Goal: Task Accomplishment & Management: Complete application form

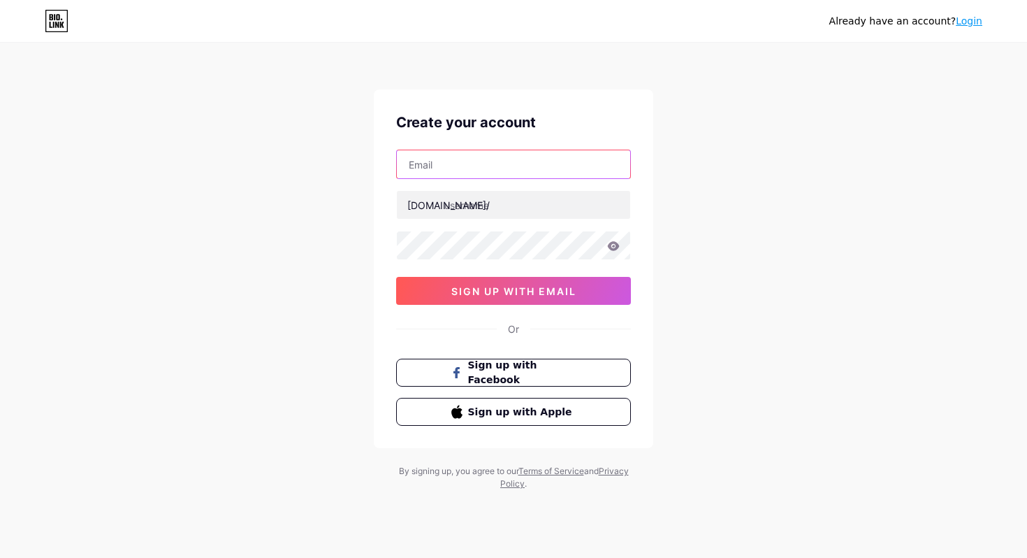
click at [505, 168] on input "text" at bounding box center [513, 164] width 233 height 28
type input "s"
type input "S"
type input "[EMAIL_ADDRESS][DOMAIN_NAME]"
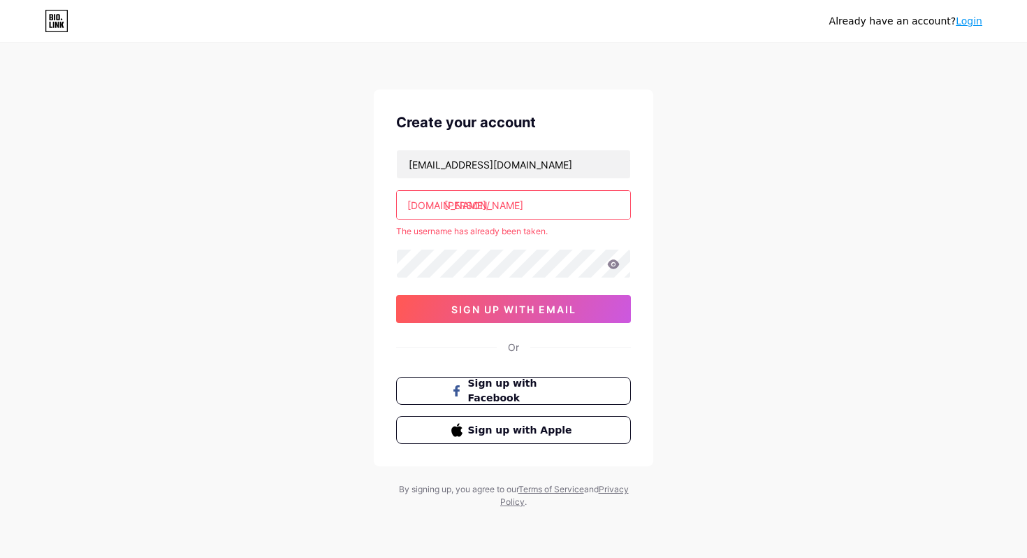
click at [559, 200] on input "[PERSON_NAME]" at bounding box center [513, 205] width 233 height 28
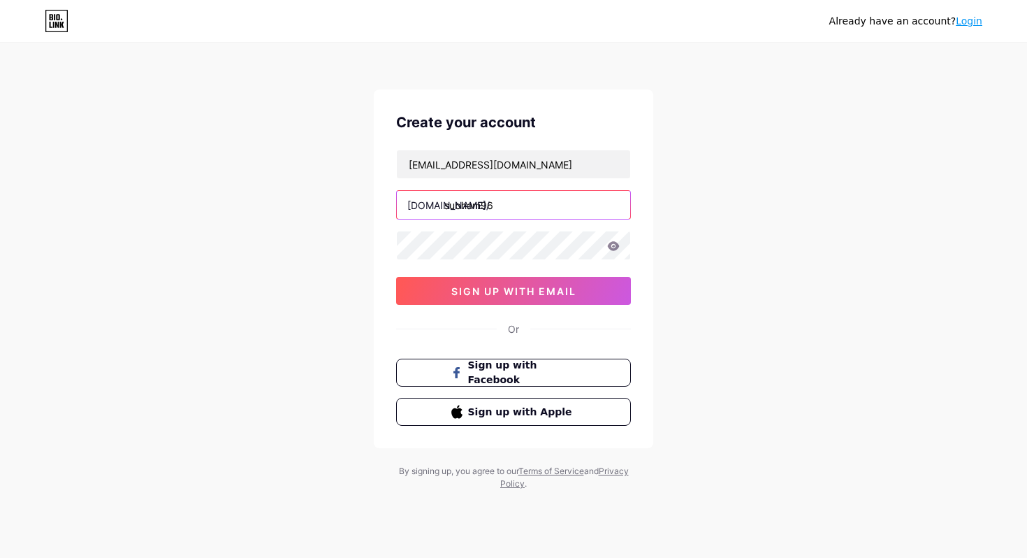
type input "subham96"
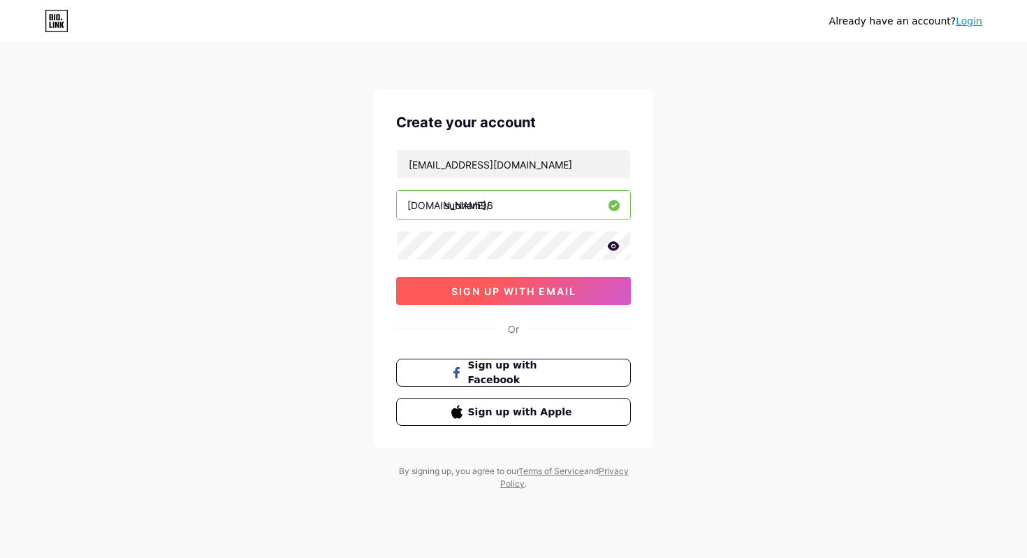
click at [561, 291] on span "sign up with email" at bounding box center [513, 291] width 125 height 12
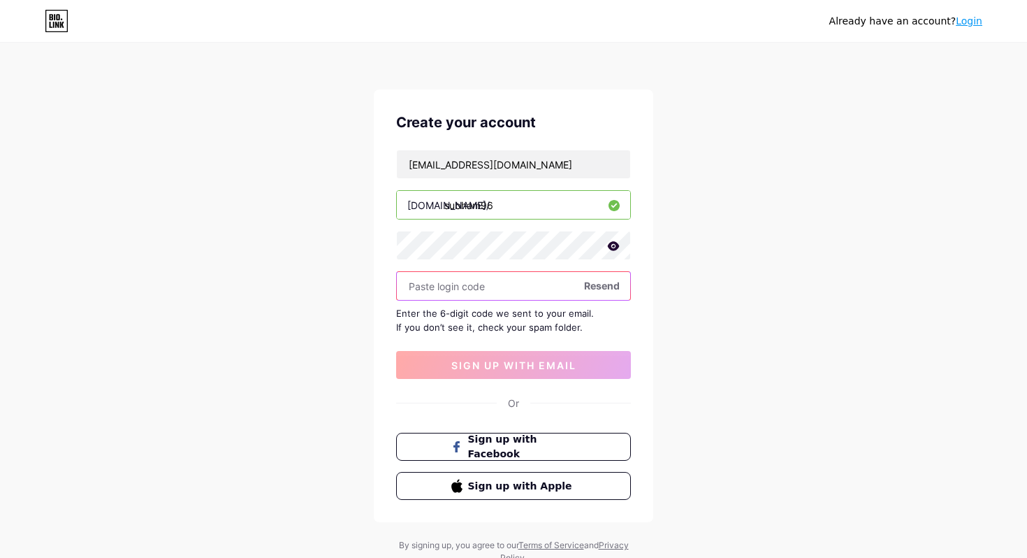
paste input "133000"
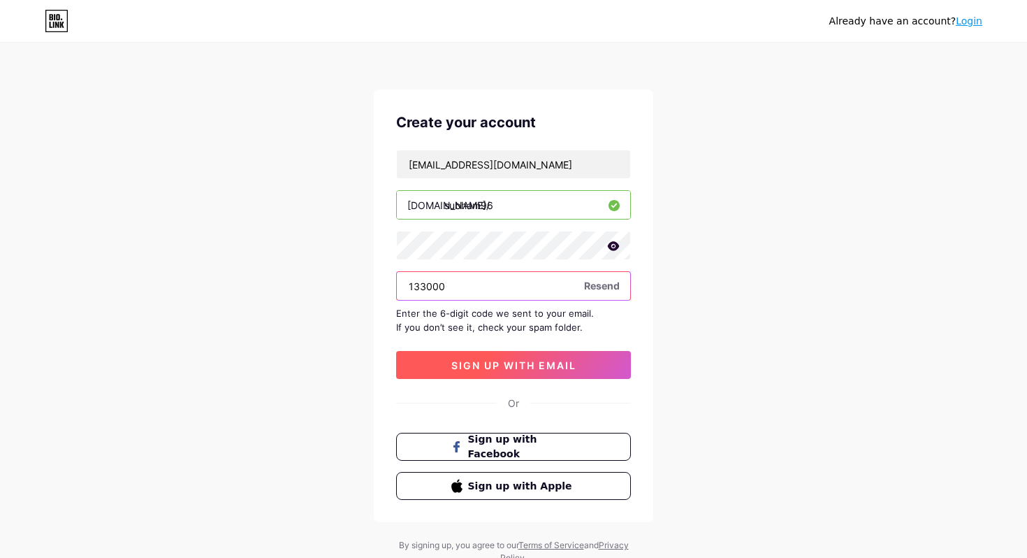
type input "133000"
click at [521, 361] on span "sign up with email" at bounding box center [513, 365] width 125 height 12
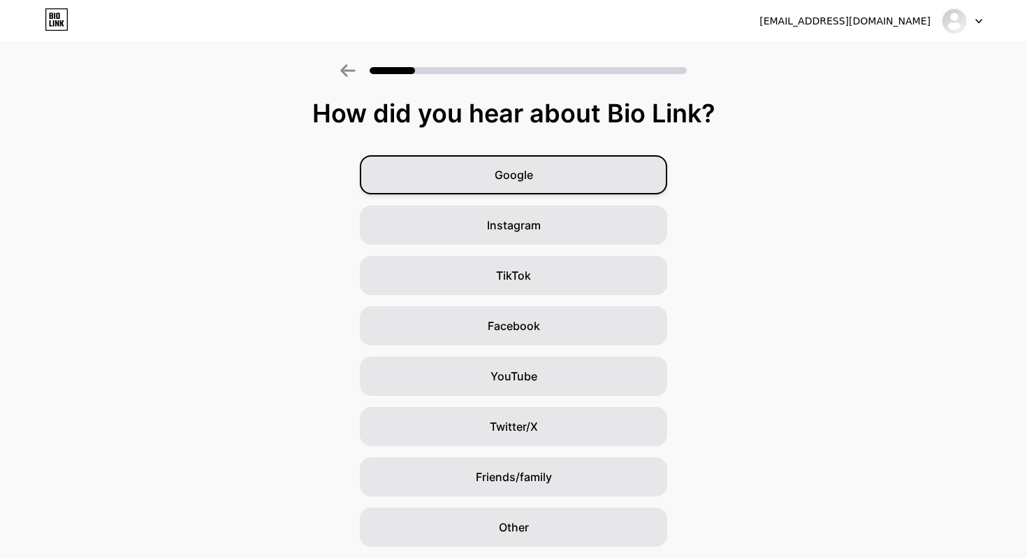
click at [478, 171] on div "Google" at bounding box center [513, 174] width 307 height 39
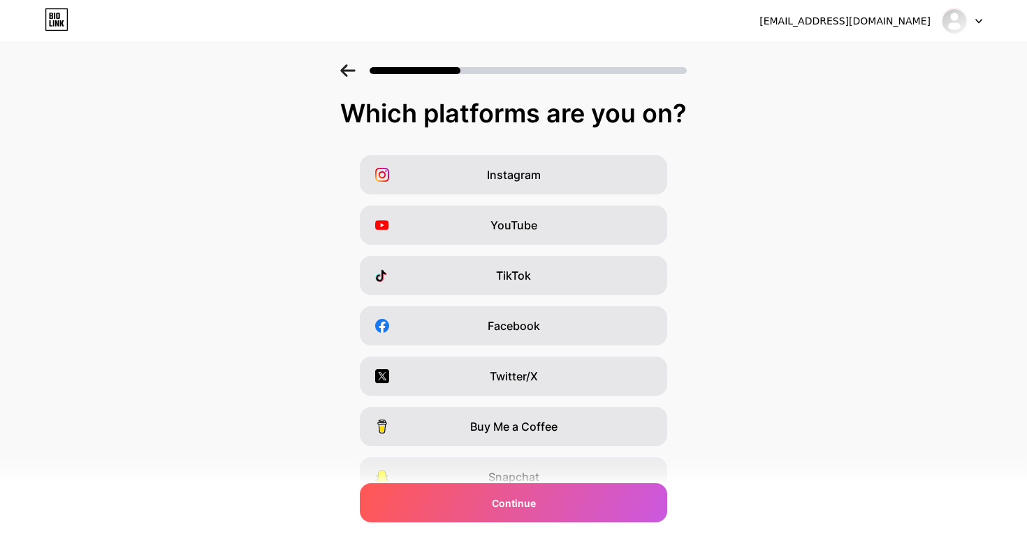
click at [353, 67] on icon at bounding box center [347, 70] width 15 height 13
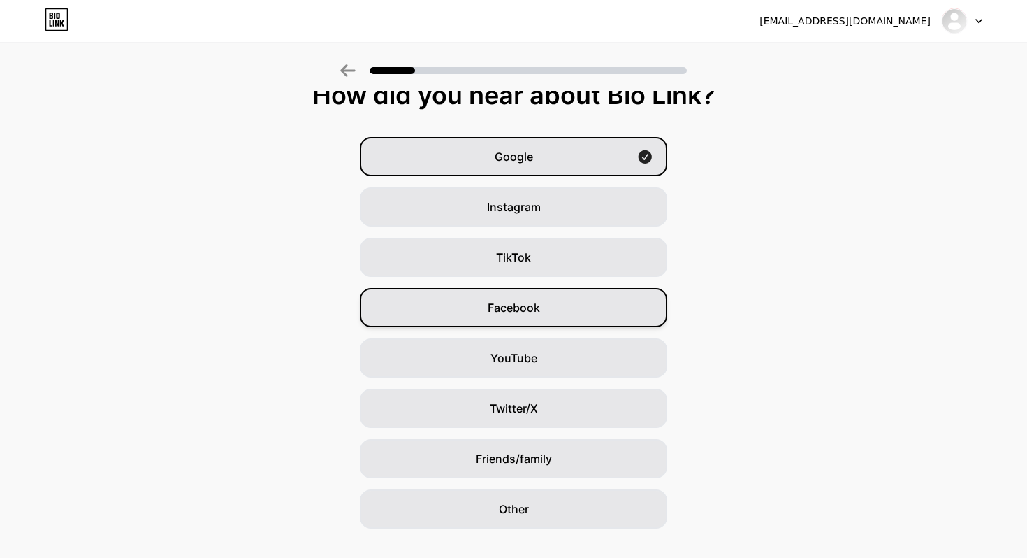
scroll to position [45, 0]
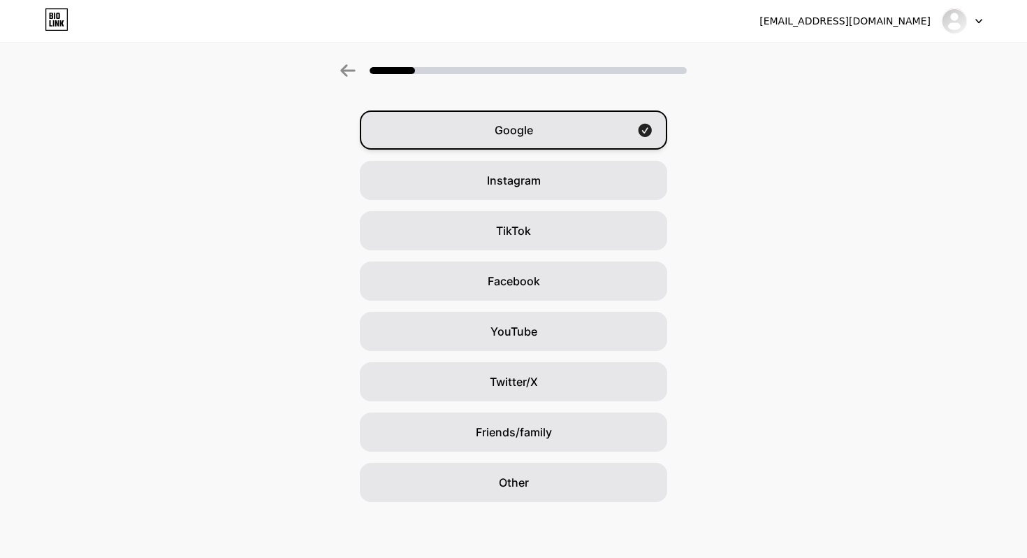
click at [546, 122] on div "Google" at bounding box center [513, 129] width 307 height 39
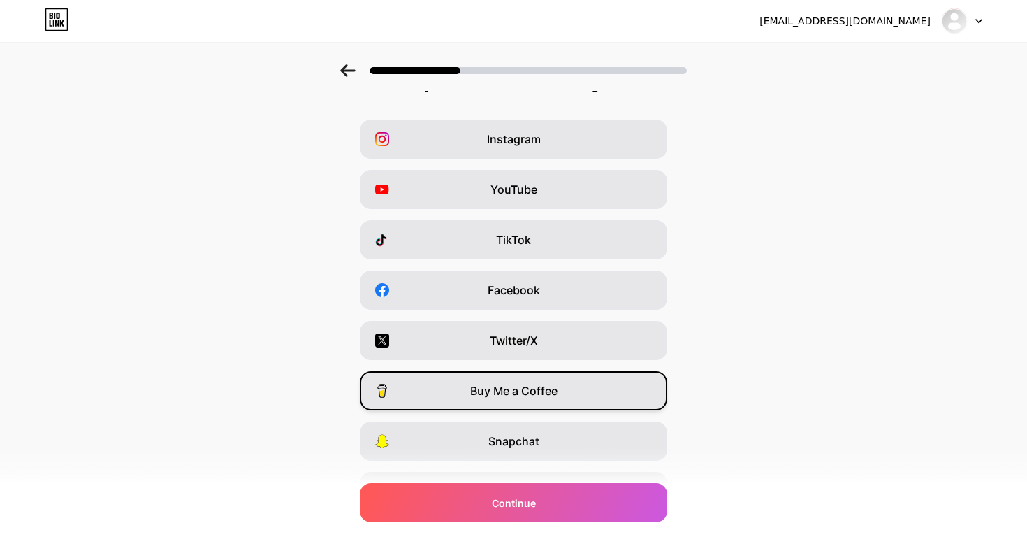
scroll to position [0, 0]
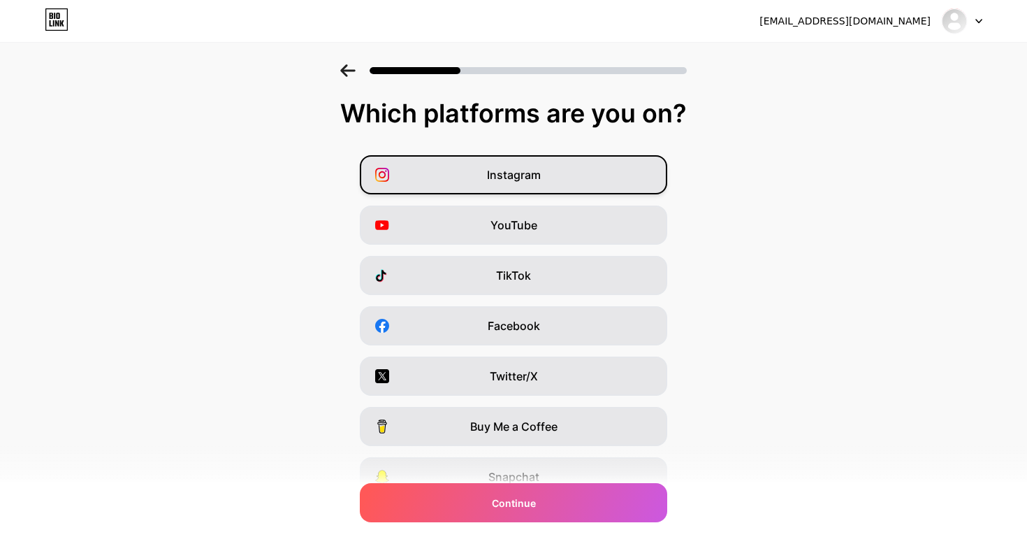
click at [553, 178] on div "Instagram" at bounding box center [513, 174] width 307 height 39
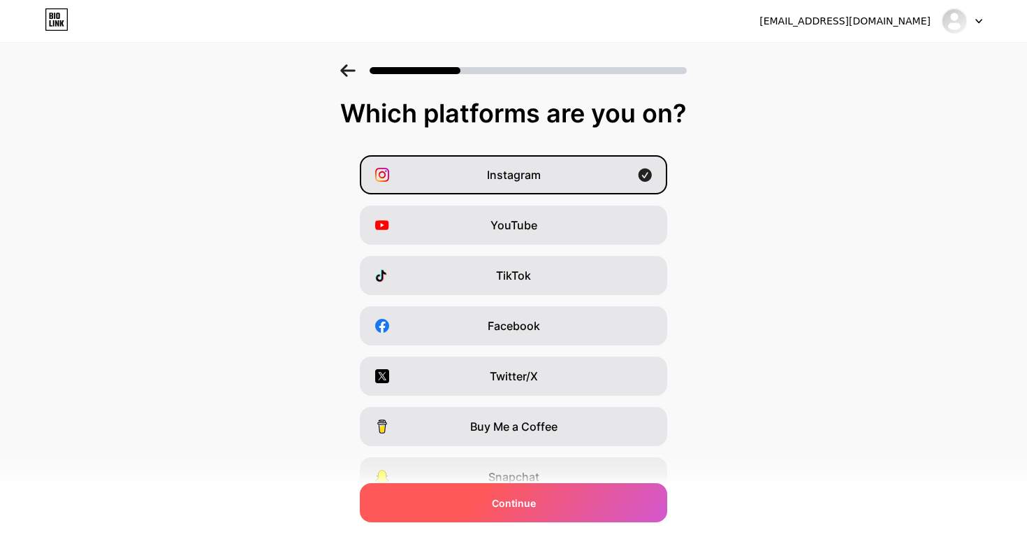
click at [576, 494] on div "Continue" at bounding box center [513, 502] width 307 height 39
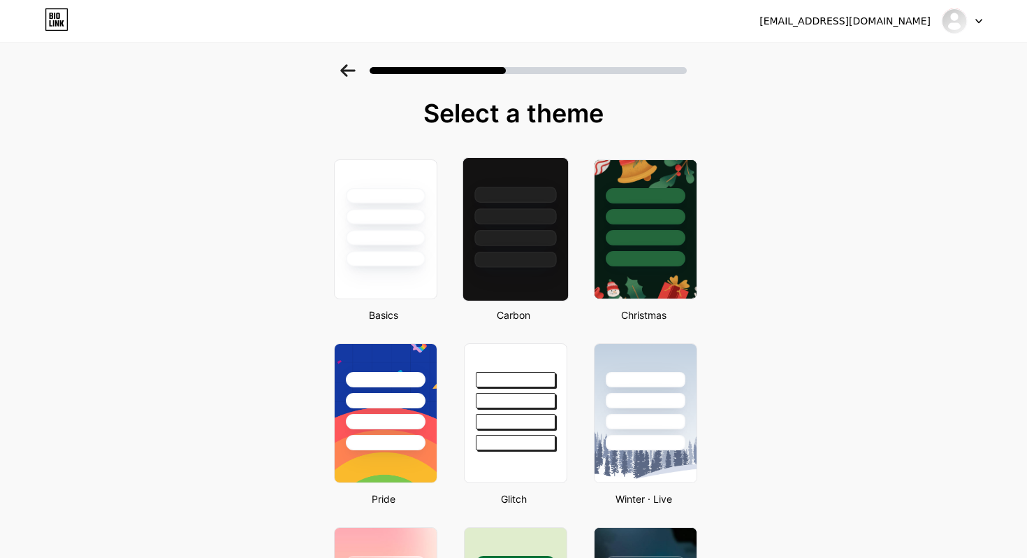
click at [539, 283] on div at bounding box center [516, 229] width 106 height 144
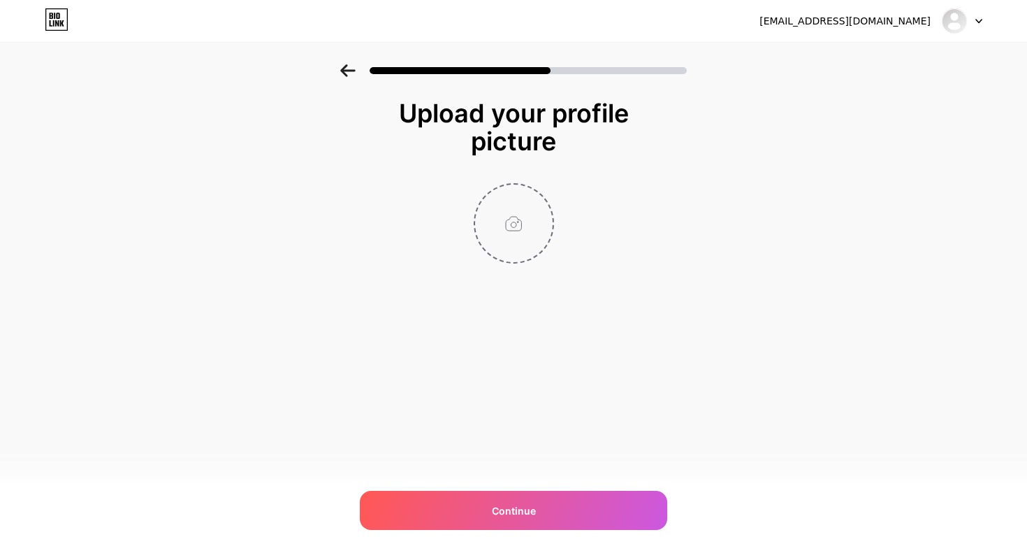
click at [522, 241] on input "file" at bounding box center [514, 223] width 78 height 78
type input "C:\fakepath\IMG_1376.jpg"
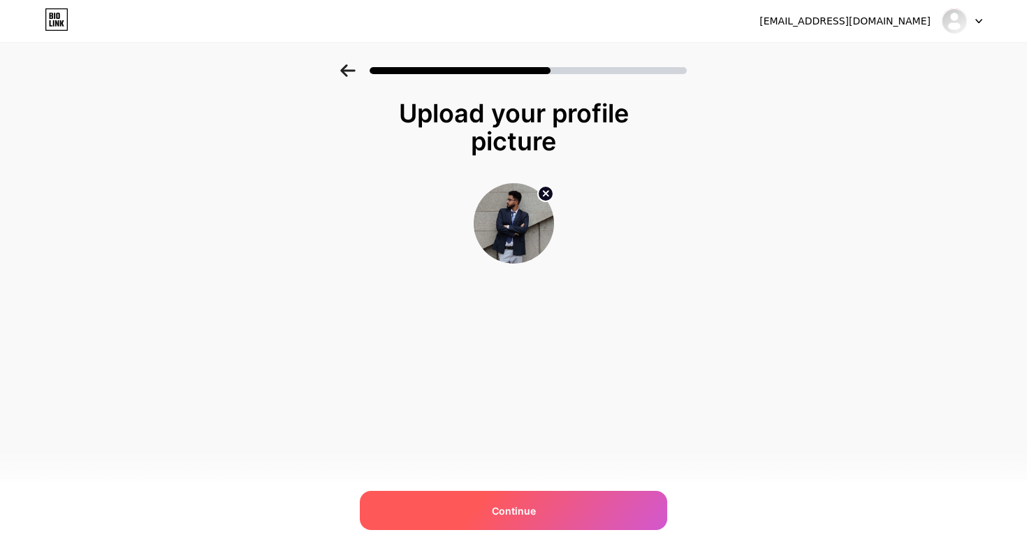
click at [577, 501] on div "Continue" at bounding box center [513, 510] width 307 height 39
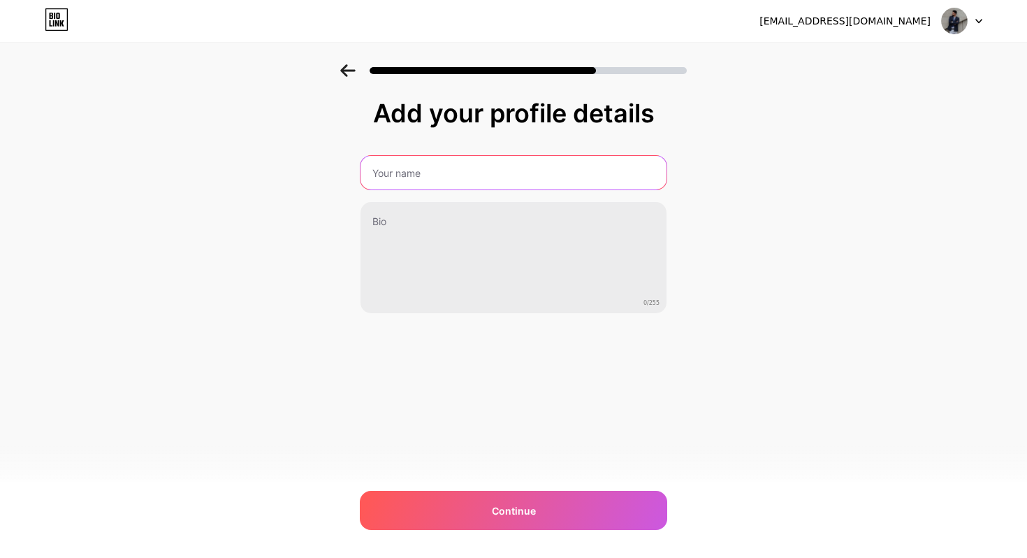
click at [432, 182] on input "text" at bounding box center [514, 173] width 306 height 34
type input "[PERSON_NAME] Panda"
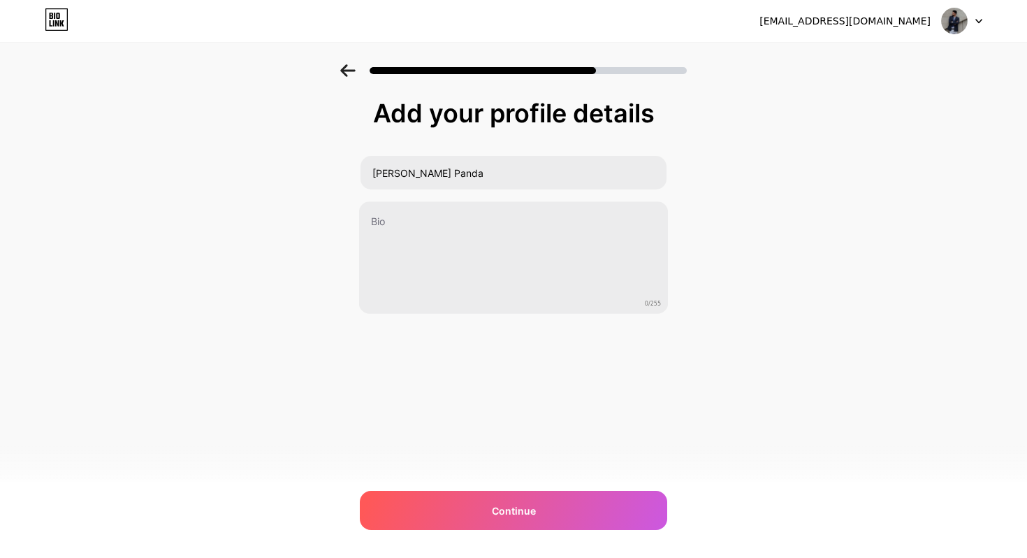
click at [730, 368] on div "Add your profile details [PERSON_NAME] Panda 0/255 Continue Error" at bounding box center [513, 223] width 1027 height 319
click at [386, 349] on div "Add your profile details [PERSON_NAME] Panda 0/255 Continue Error" at bounding box center [513, 241] width 307 height 284
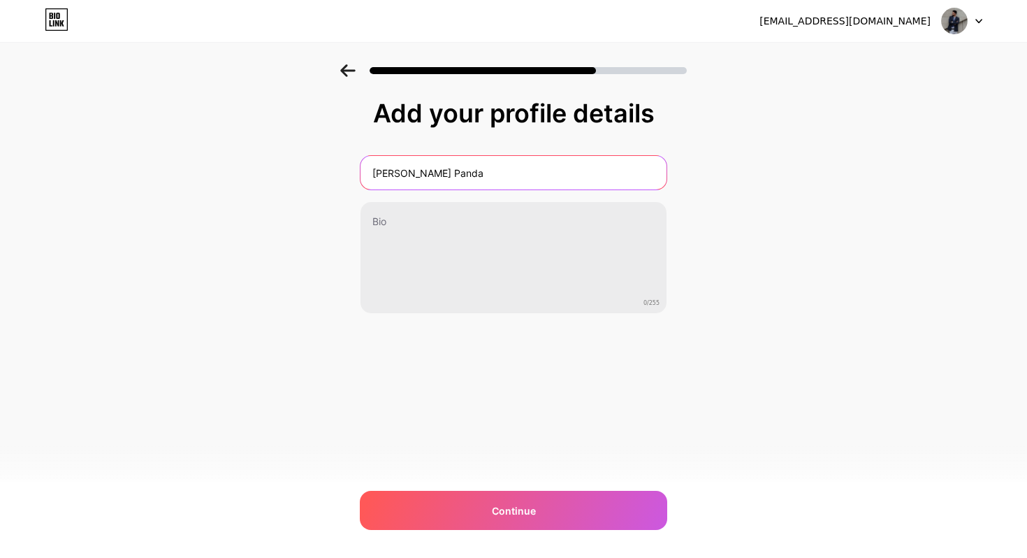
click at [539, 172] on input "[PERSON_NAME] Panda" at bounding box center [514, 173] width 306 height 34
click at [0, 0] on icon "Please click to verify you’re human" at bounding box center [0, 0] width 0 height 0
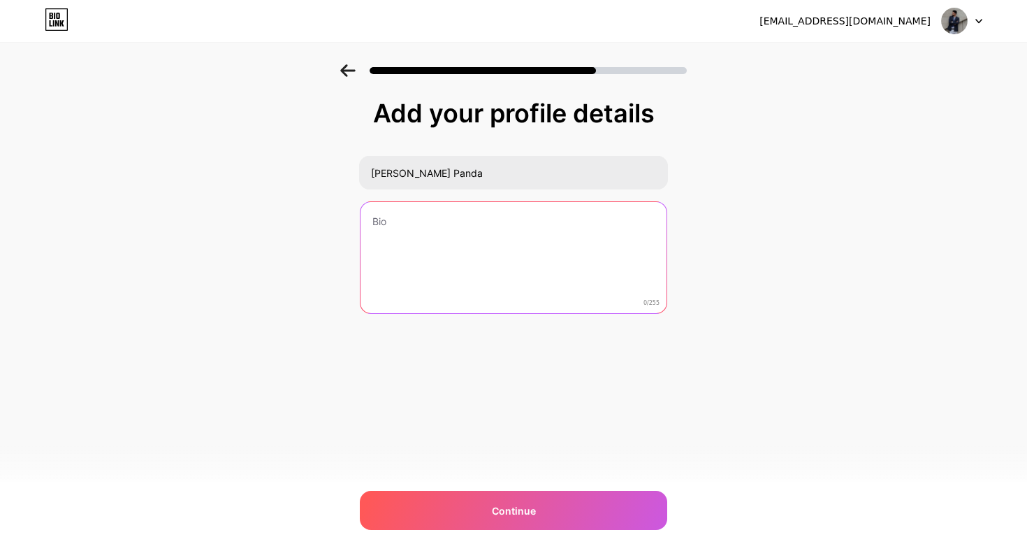
click at [628, 301] on textarea at bounding box center [514, 258] width 306 height 113
type textarea "m"
click at [0, 0] on icon "Click to open assistant" at bounding box center [0, 0] width 0 height 0
click at [0, 0] on icon "Close assistant" at bounding box center [0, 0] width 0 height 0
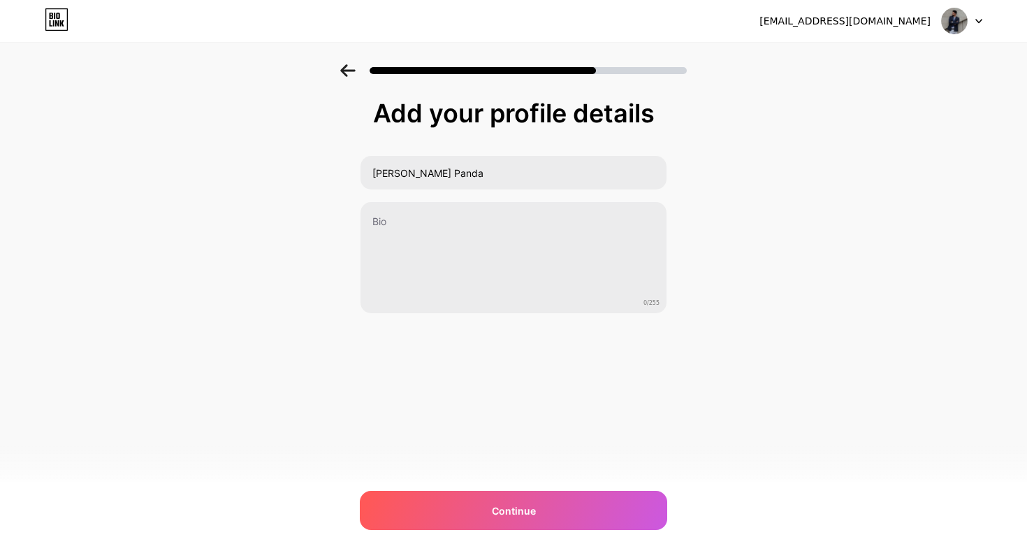
click at [827, 282] on div "Add your profile details [PERSON_NAME] Panda 0/255 Continue Error" at bounding box center [513, 223] width 1027 height 319
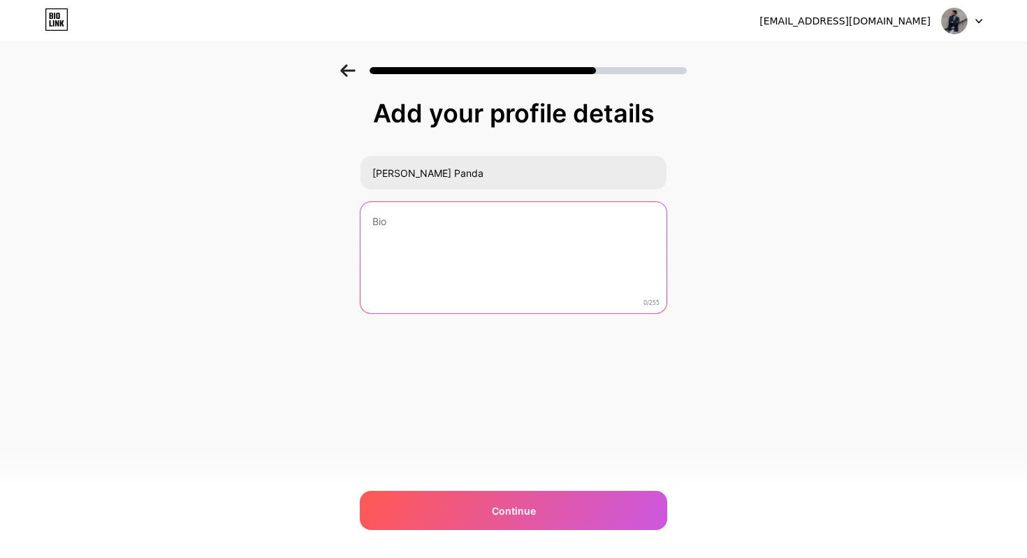
click at [475, 271] on textarea at bounding box center [514, 258] width 306 height 113
paste textarea "I’m [PERSON_NAME] Panda, a passionate serial entrepreneur driven by innovation,…"
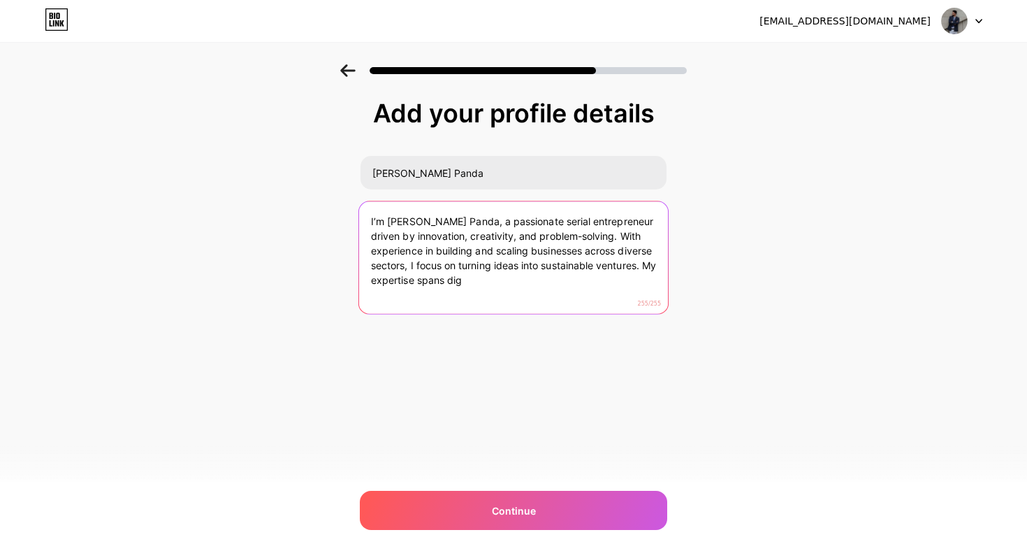
paste textarea "[PERSON_NAME] Panda – Serial Entrepreneur & FMCG Sales Professional | Founder o…"
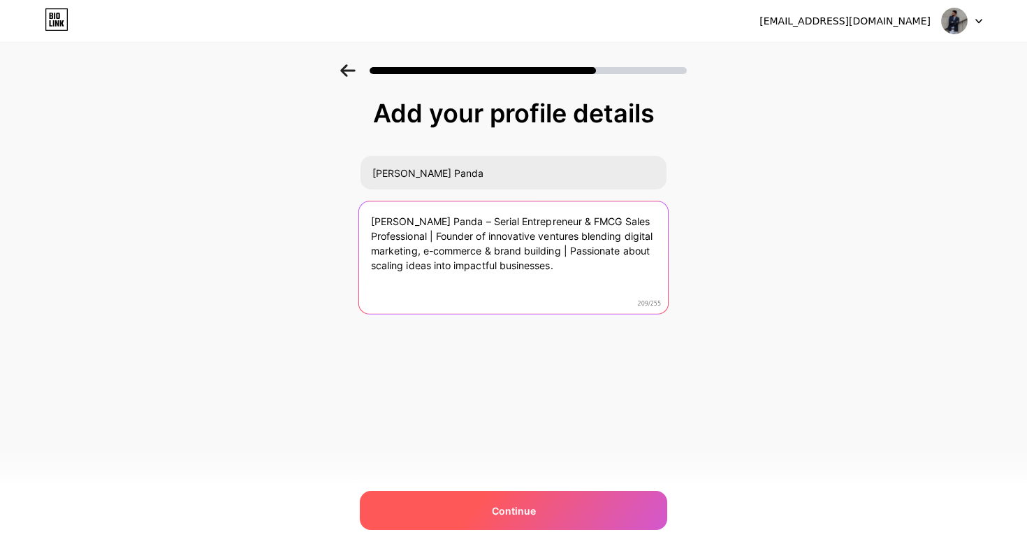
type textarea "[PERSON_NAME] Panda – Serial Entrepreneur & FMCG Sales Professional | Founder o…"
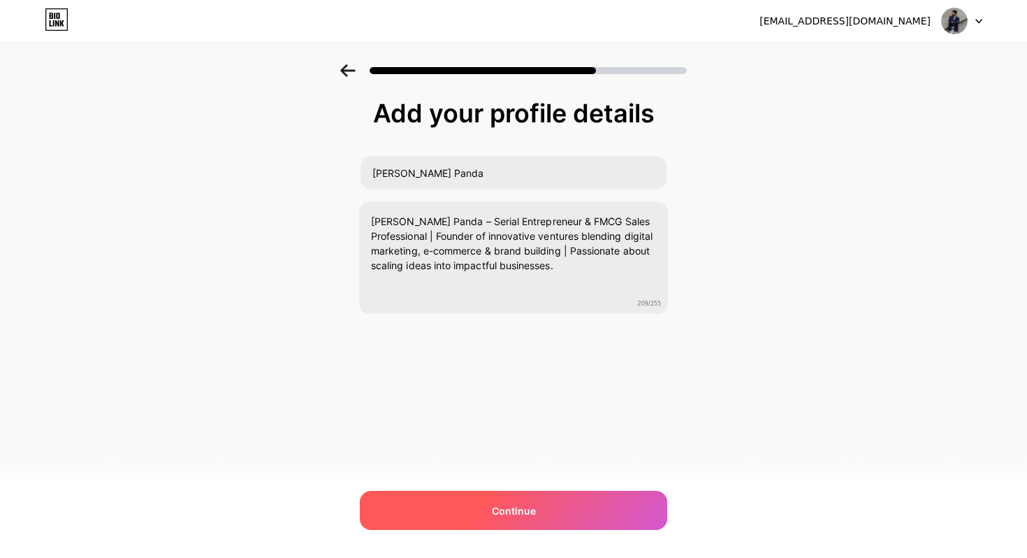
click at [573, 504] on div "Continue" at bounding box center [513, 510] width 307 height 39
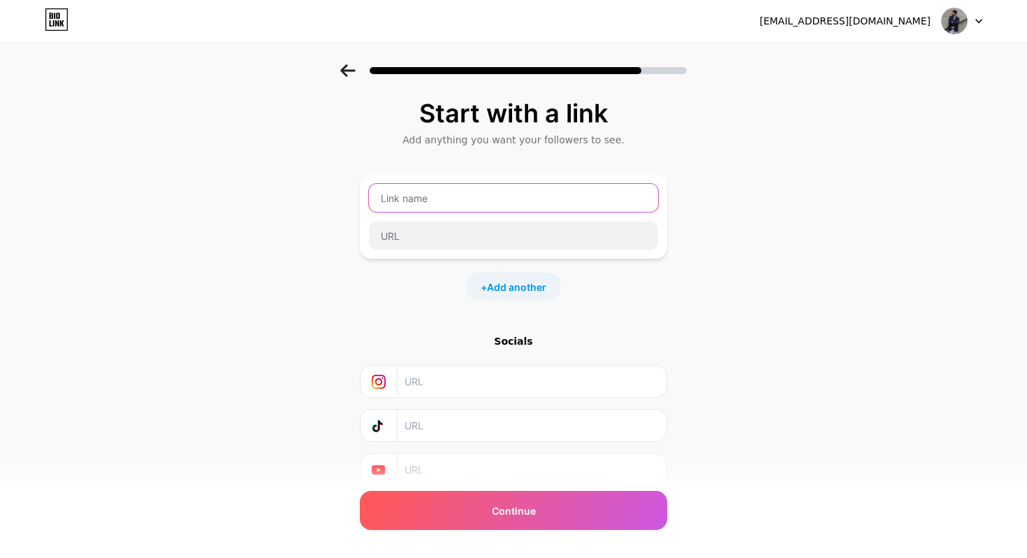
click at [537, 198] on input "text" at bounding box center [513, 198] width 289 height 28
type input "S"
type input "LinkedIn"
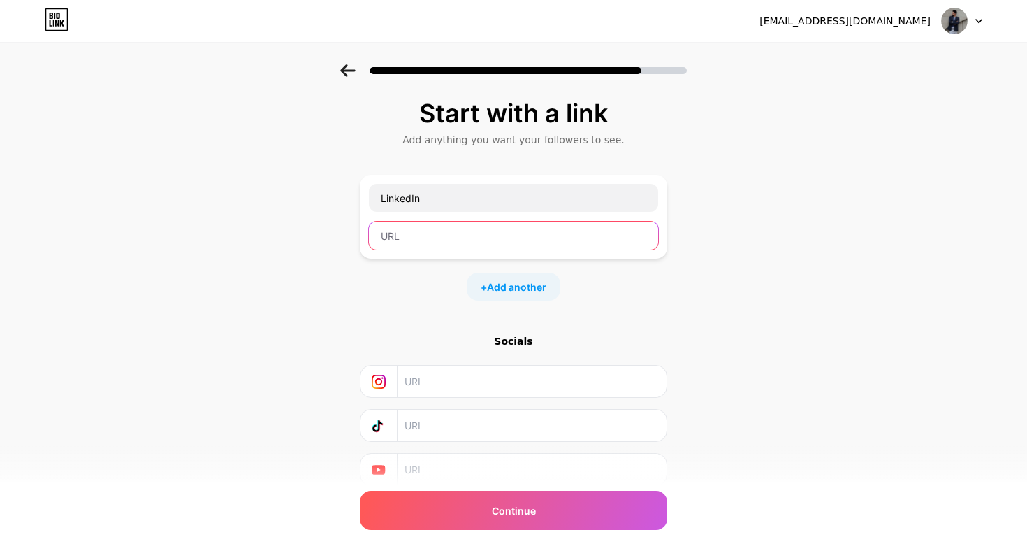
paste input "[URL][DOMAIN_NAME]"
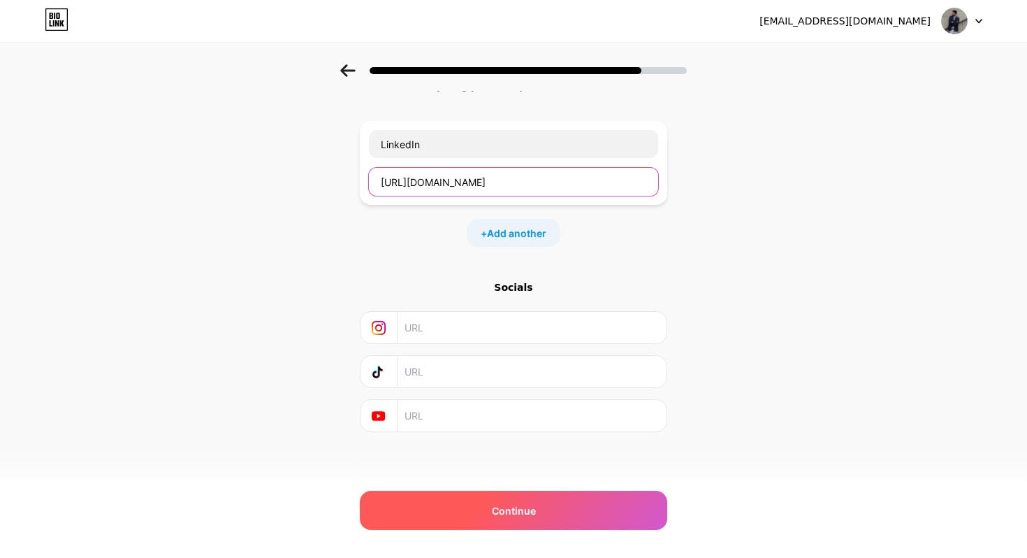
type input "[URL][DOMAIN_NAME]"
click at [562, 511] on div "Continue" at bounding box center [513, 510] width 307 height 39
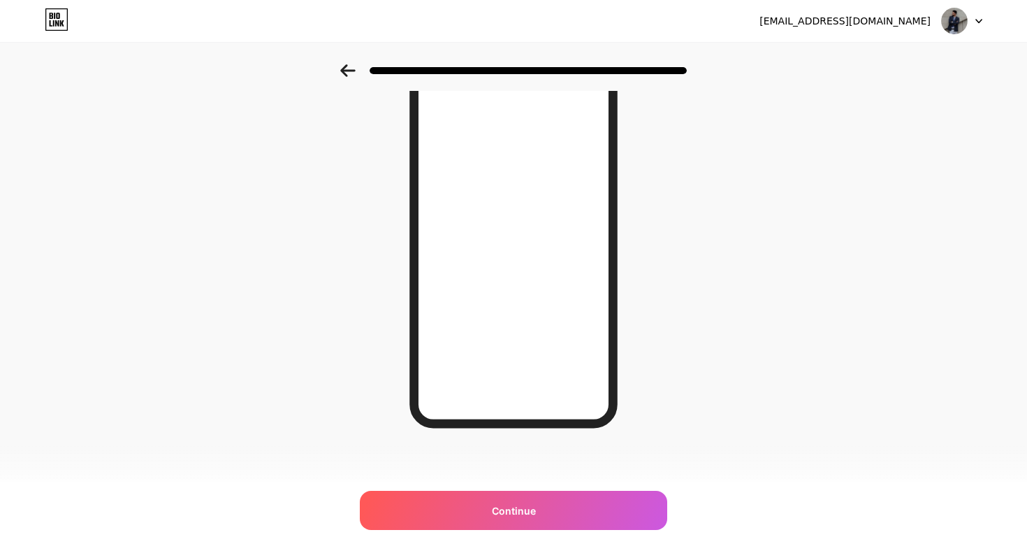
scroll to position [145, 0]
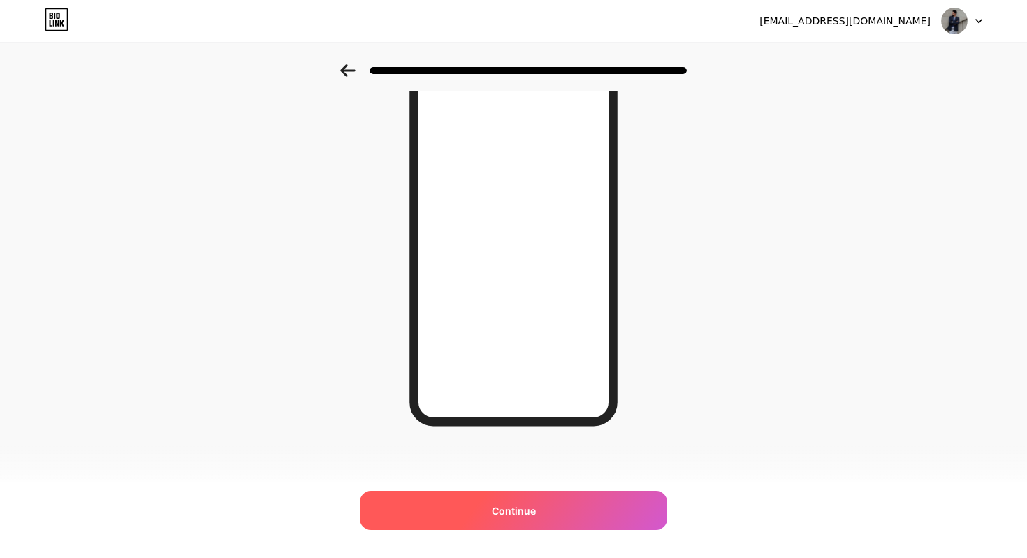
click at [509, 514] on span "Continue" at bounding box center [514, 510] width 44 height 15
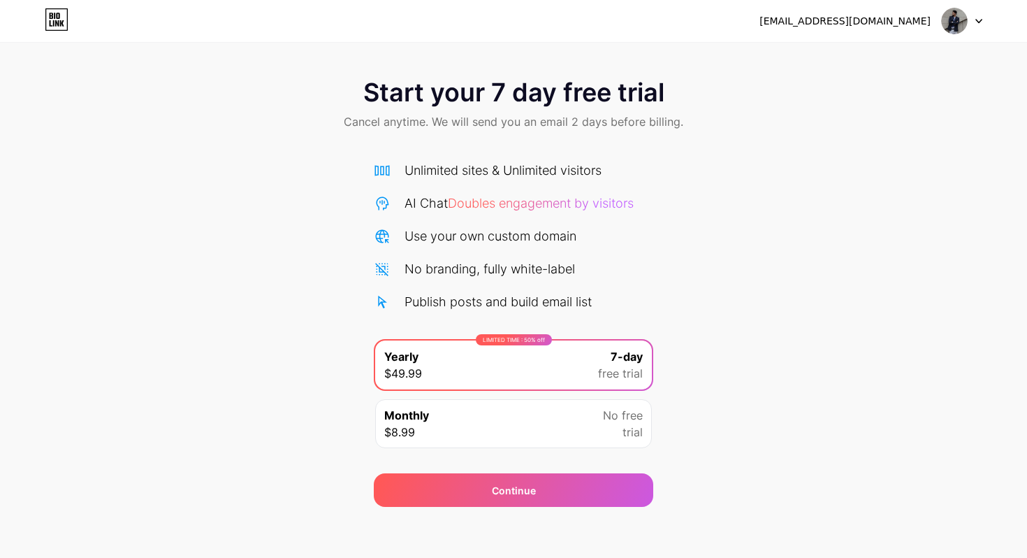
scroll to position [5, 0]
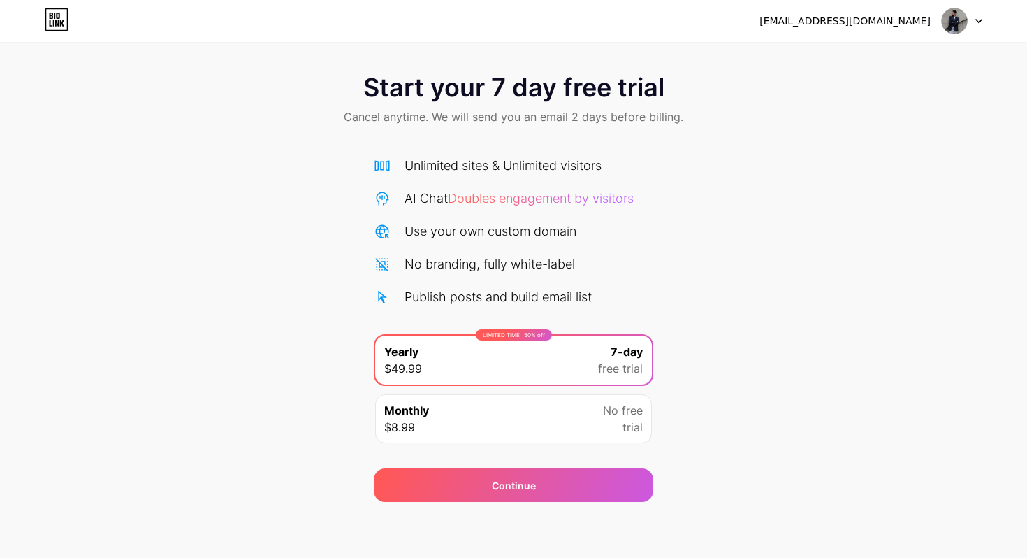
click at [742, 379] on div "Start your 7 day free trial Cancel anytime. We will send you an email 2 days be…" at bounding box center [513, 280] width 1027 height 442
